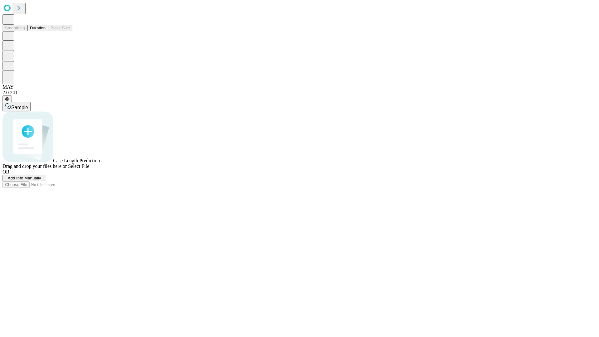
click at [46, 31] on button "Duration" at bounding box center [37, 28] width 21 height 7
click at [89, 169] on span "Select File" at bounding box center [78, 165] width 21 height 5
